Goal: Share content

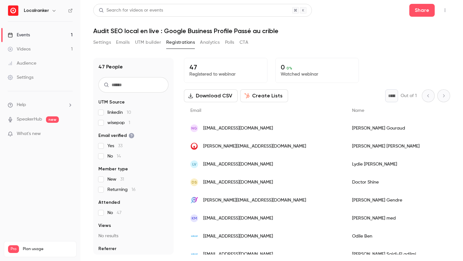
scroll to position [156, 0]
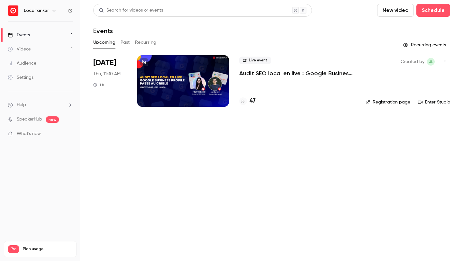
click at [250, 99] on h4 "47" at bounding box center [253, 101] width 6 height 9
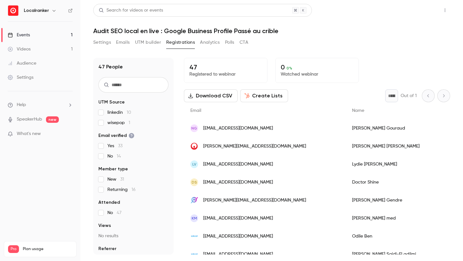
click at [427, 10] on button "Share" at bounding box center [422, 10] width 25 height 13
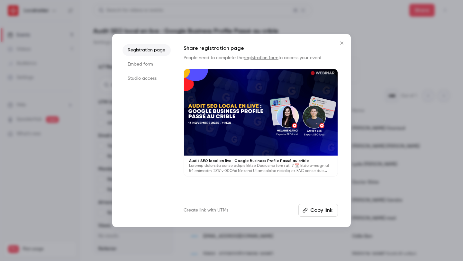
click at [213, 208] on link "Create link with UTMs" at bounding box center [206, 210] width 45 height 6
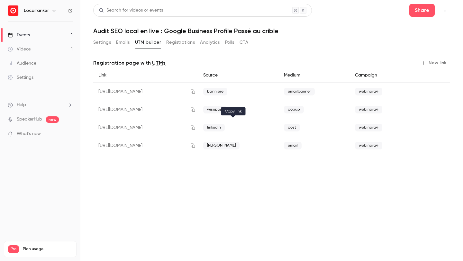
click at [198, 128] on button "button" at bounding box center [193, 128] width 10 height 10
click at [100, 44] on button "Settings" at bounding box center [102, 42] width 18 height 10
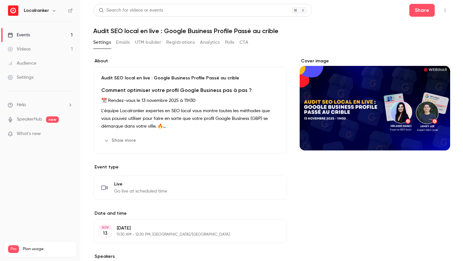
click at [129, 140] on button "Show more" at bounding box center [120, 140] width 39 height 10
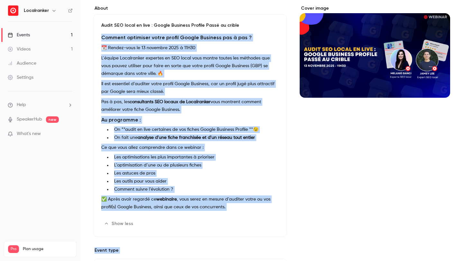
scroll to position [156, 0]
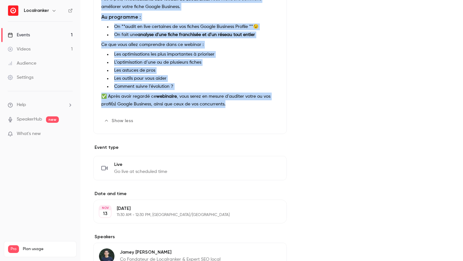
drag, startPoint x: 102, startPoint y: 90, endPoint x: 225, endPoint y: 107, distance: 124.3
click at [225, 107] on div "Comment optimiser votre profil Google Business pas à pas ? 📆 Rendez-vous le 13 …" at bounding box center [190, 21] width 178 height 180
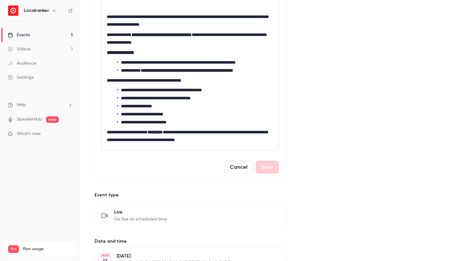
scroll to position [0, 0]
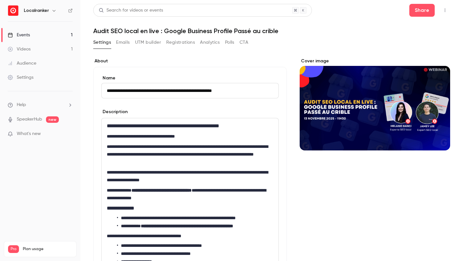
click at [158, 142] on div "**********" at bounding box center [190, 212] width 177 height 188
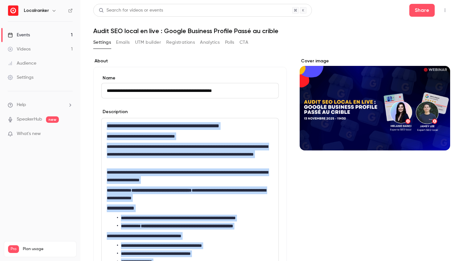
copy div "**********"
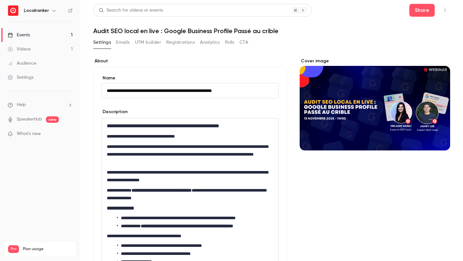
click at [383, 23] on header "Search for videos or events Share Audit SEO local en live : Google Business Pro…" at bounding box center [271, 19] width 357 height 31
click at [57, 33] on link "Events 1" at bounding box center [40, 35] width 80 height 14
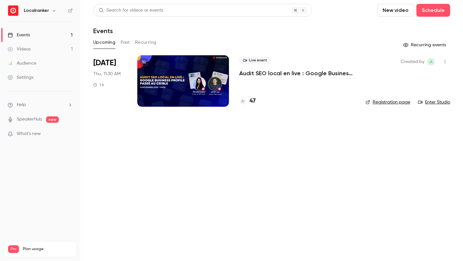
click at [65, 48] on link "Videos 1" at bounding box center [40, 49] width 80 height 14
